Goal: Information Seeking & Learning: Learn about a topic

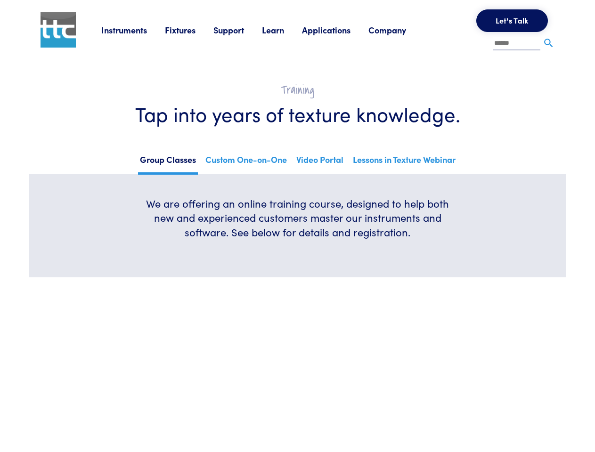
click at [297, 226] on h6 "We are offering an online training course, designed to help both new and experi…" at bounding box center [297, 217] width 316 height 43
click at [133, 30] on link "Instruments" at bounding box center [133, 30] width 64 height 12
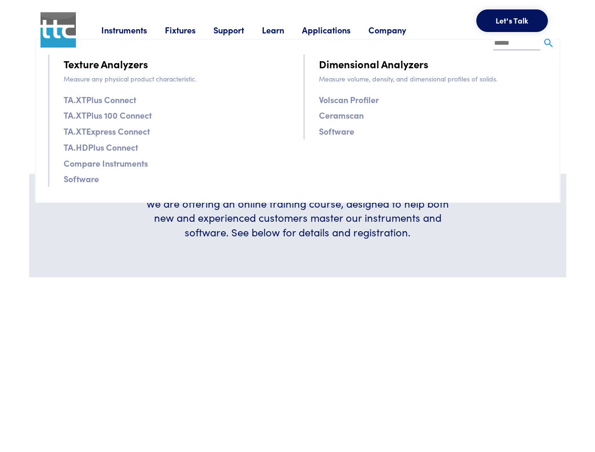
click at [190, 30] on link "Fixtures" at bounding box center [189, 30] width 48 height 12
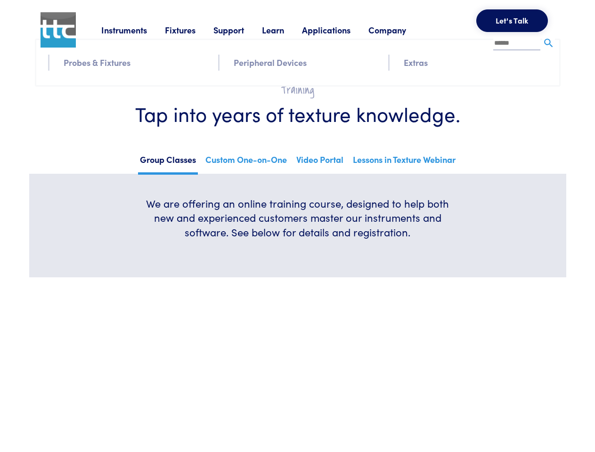
click at [239, 30] on link "Support" at bounding box center [237, 30] width 48 height 12
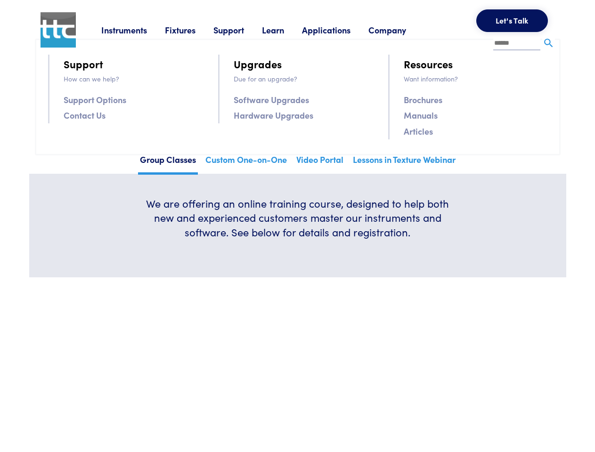
click at [284, 30] on link "Learn" at bounding box center [282, 30] width 40 height 12
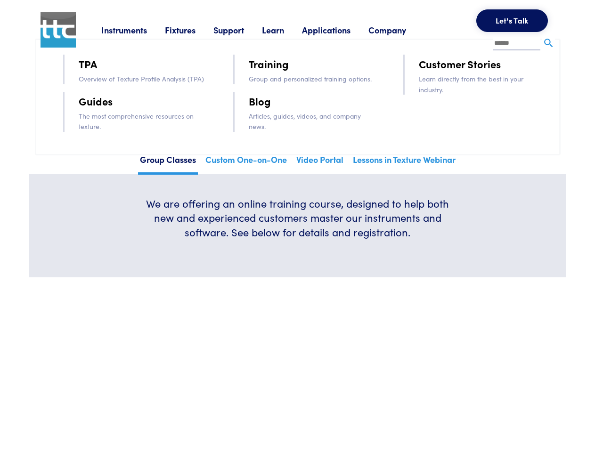
click at [339, 30] on link "Applications" at bounding box center [335, 30] width 66 height 12
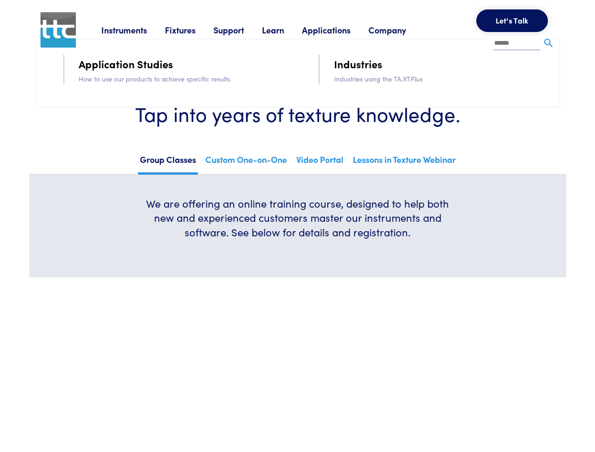
click at [399, 30] on link "Company" at bounding box center [396, 30] width 56 height 12
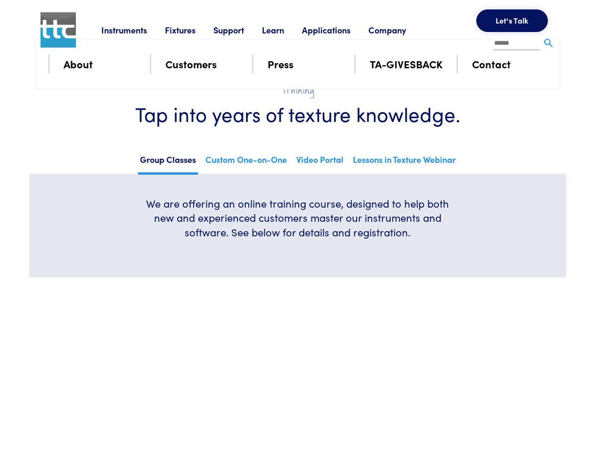
click at [512, 21] on button "Let's Talk" at bounding box center [512, 20] width 72 height 23
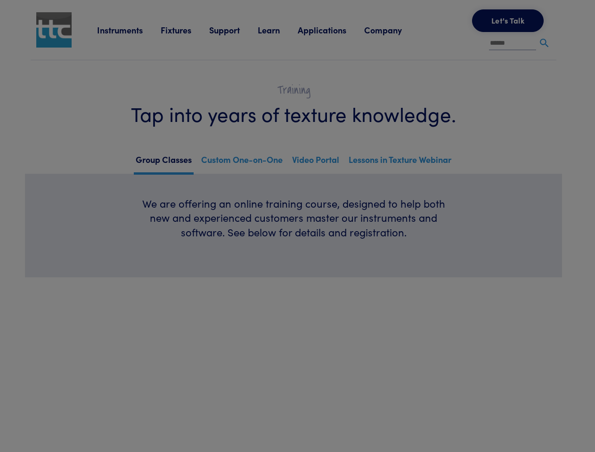
click at [0, 0] on div "**********" at bounding box center [0, 0] width 0 height 0
